Goal: Navigation & Orientation: Find specific page/section

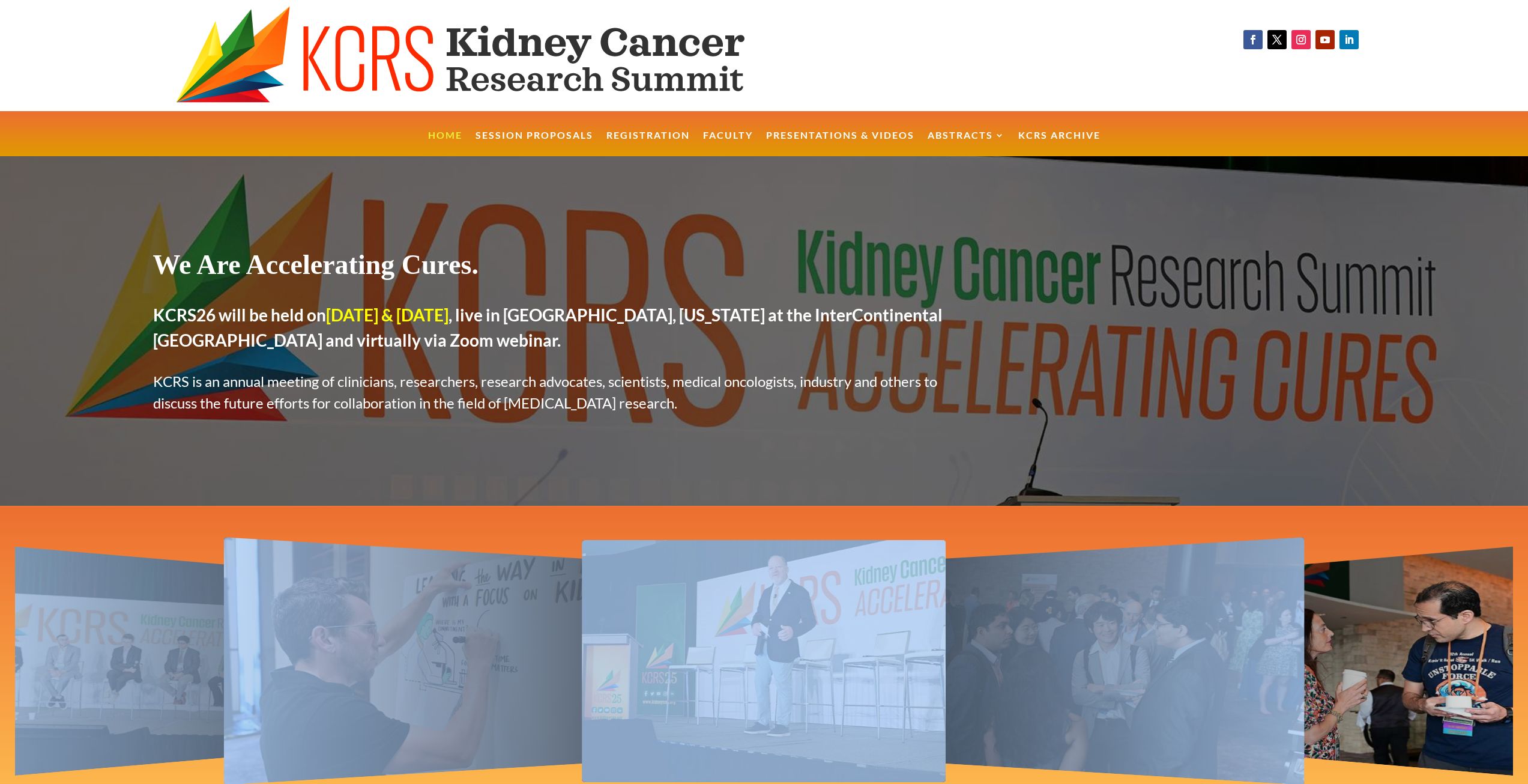
drag, startPoint x: 1311, startPoint y: 501, endPoint x: 1347, endPoint y: 602, distance: 107.2
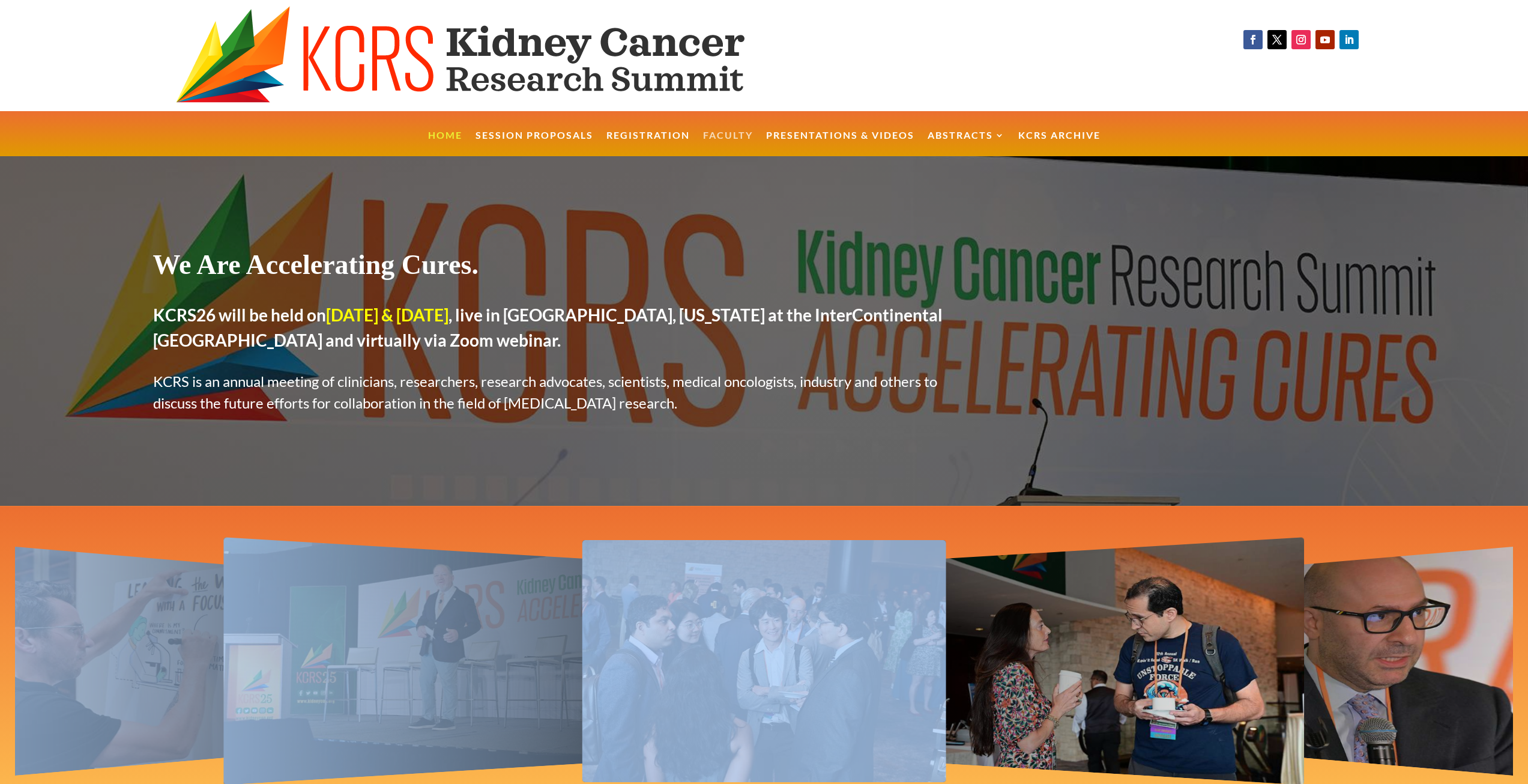
click at [717, 135] on link "Faculty" at bounding box center [728, 143] width 50 height 26
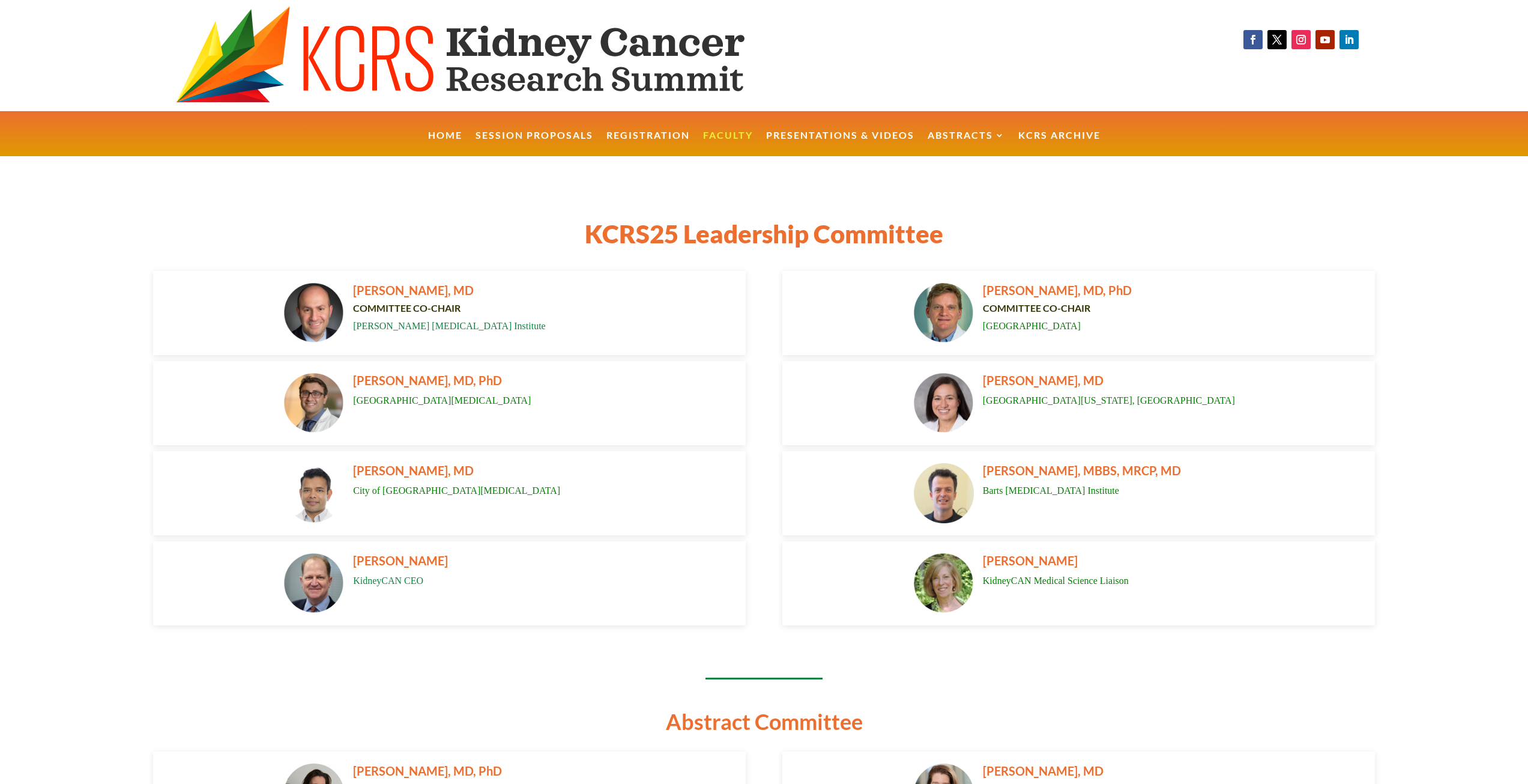
click at [331, 580] on img at bounding box center [314, 583] width 60 height 60
click at [392, 583] on span "KidneyCAN CEO" at bounding box center [388, 580] width 70 height 10
click at [407, 565] on span "BRYAN LEWIS" at bounding box center [400, 561] width 94 height 14
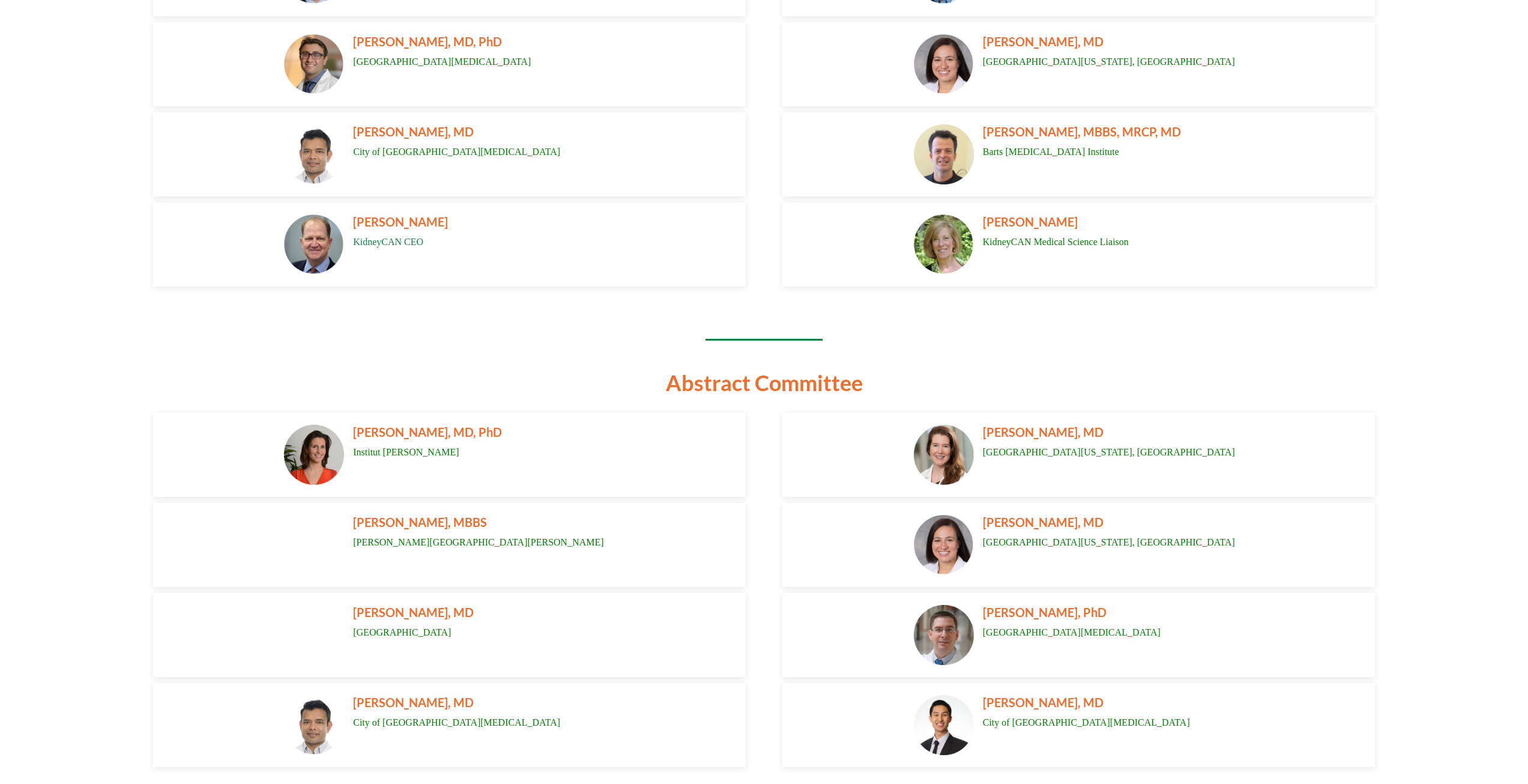
scroll to position [336, 0]
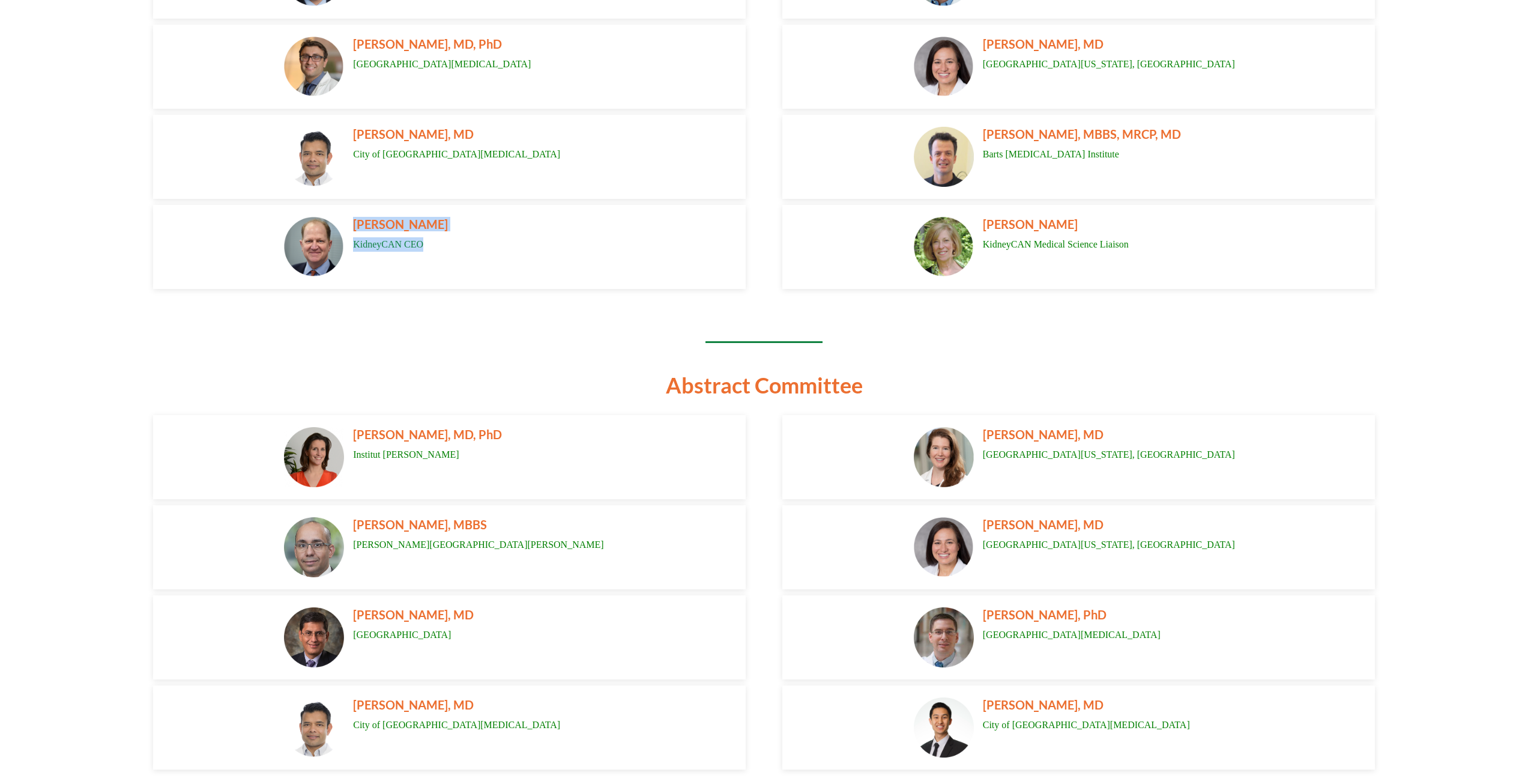
drag, startPoint x: 356, startPoint y: 224, endPoint x: 428, endPoint y: 240, distance: 73.8
click at [428, 240] on div "BRYAN LEWIS KidneyCAN CEO" at bounding box center [479, 247] width 270 height 60
copy div "BRYAN LEWIS KidneyCAN CEO"
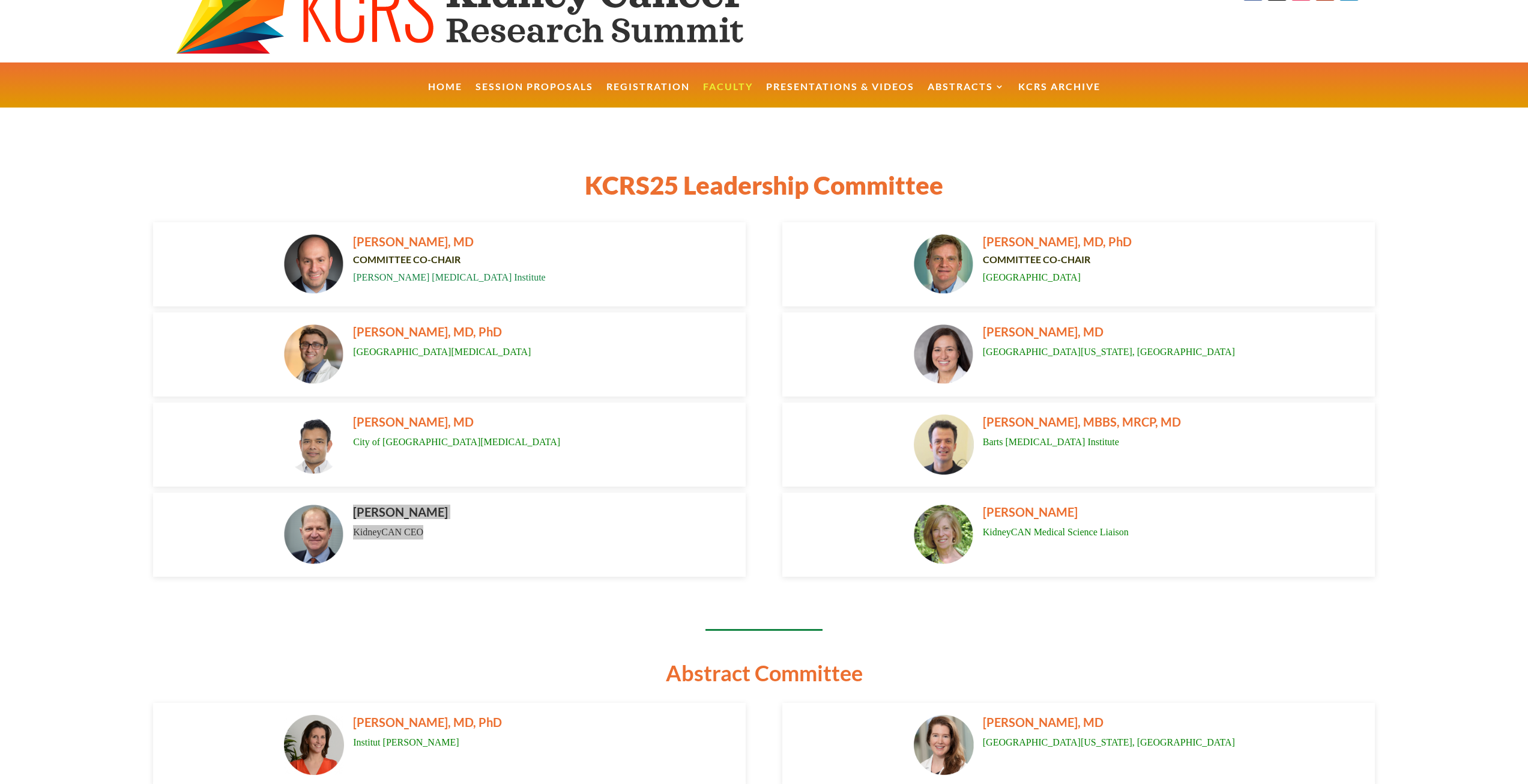
scroll to position [0, 0]
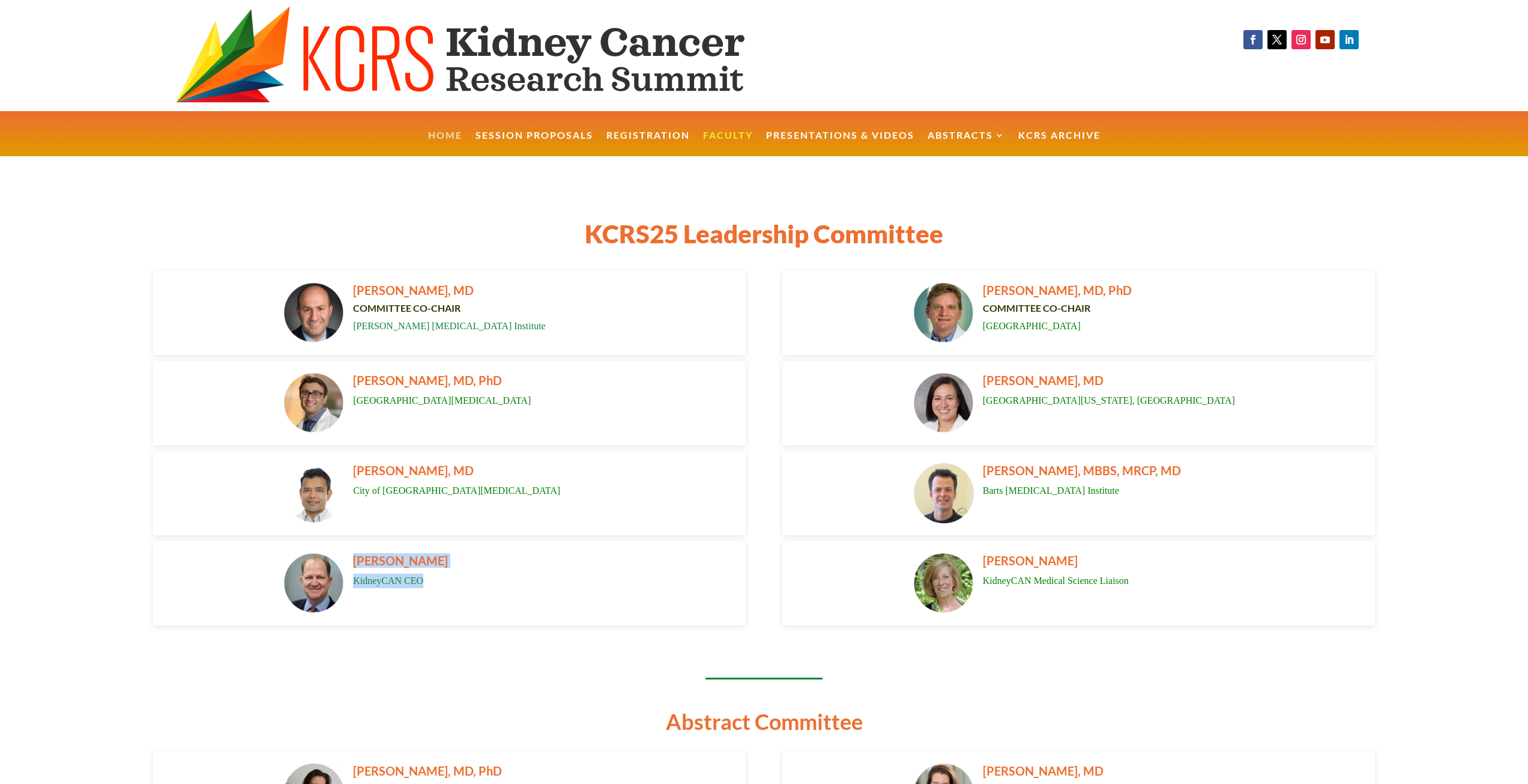
click at [449, 131] on link "Home" at bounding box center [445, 143] width 34 height 26
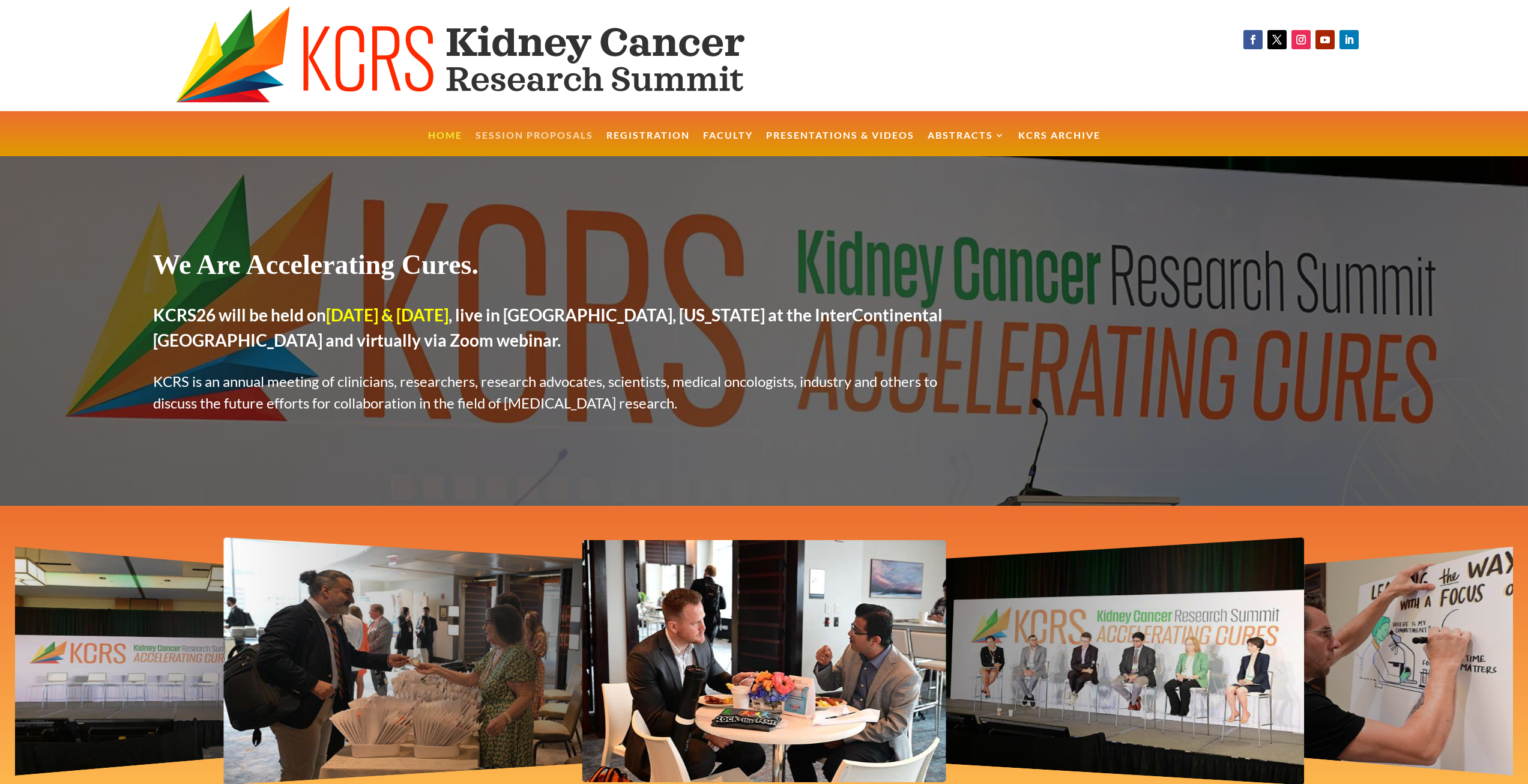
click at [552, 135] on link "Session Proposals" at bounding box center [534, 143] width 118 height 26
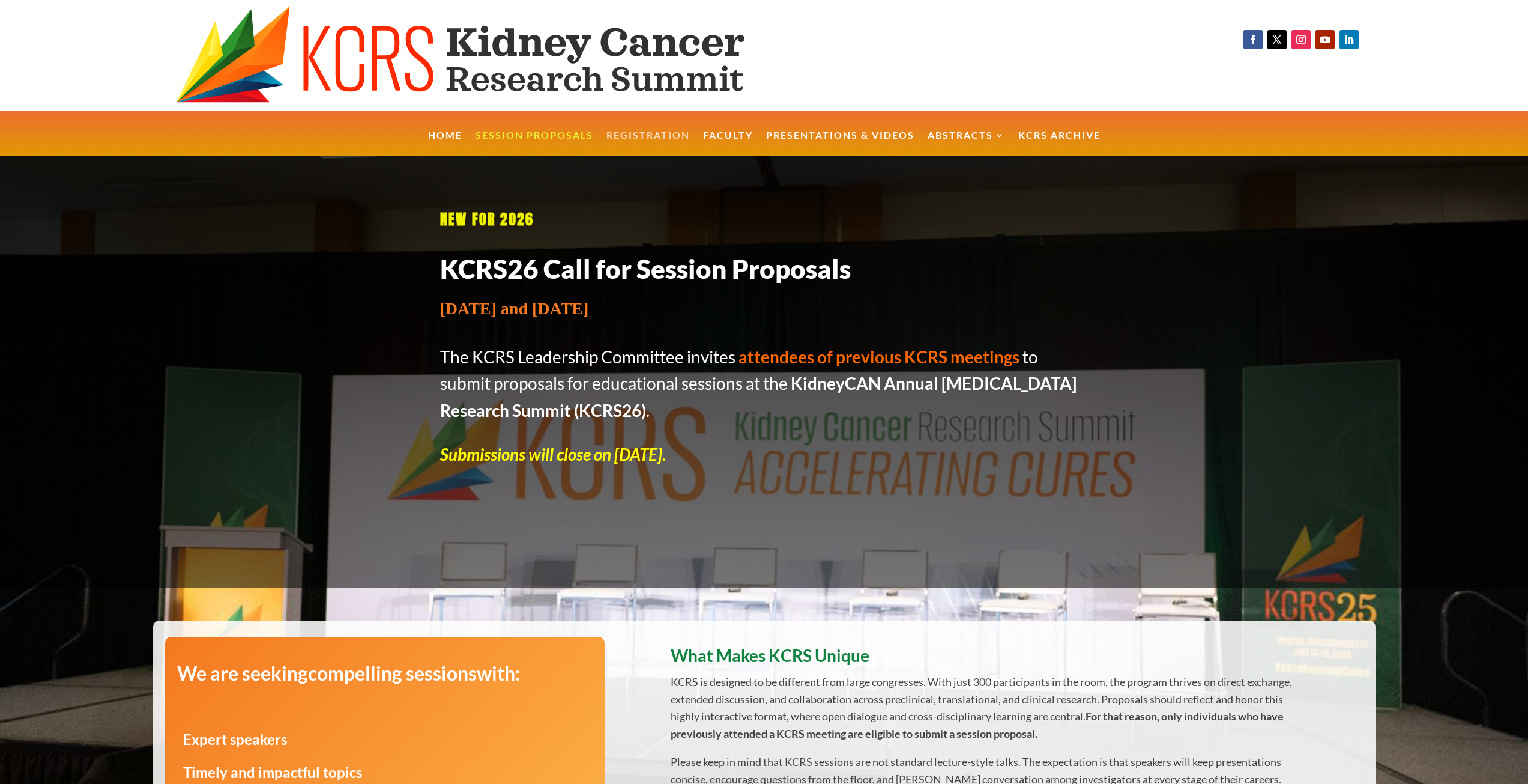
click at [673, 139] on link "Registration" at bounding box center [648, 143] width 83 height 26
